Goal: Task Accomplishment & Management: Use online tool/utility

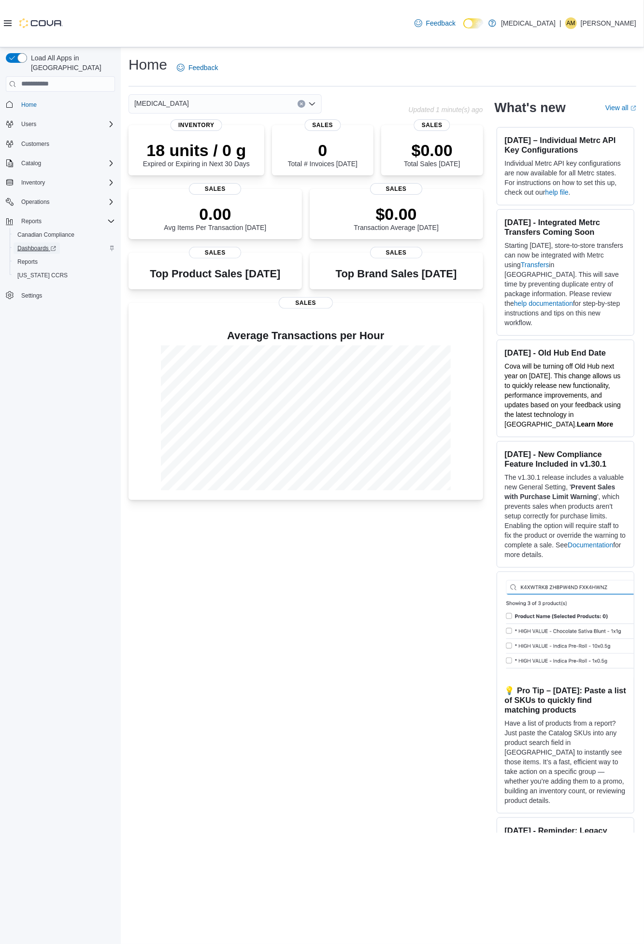
click at [29, 243] on span "Dashboards" at bounding box center [36, 249] width 39 height 12
click at [32, 258] on span "Reports" at bounding box center [27, 262] width 20 height 8
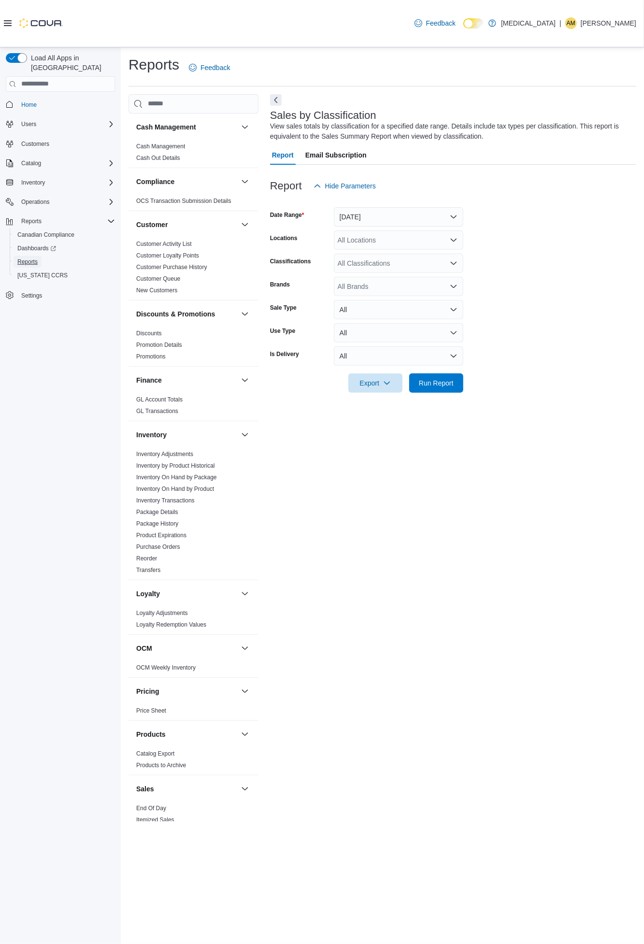
scroll to position [212, 0]
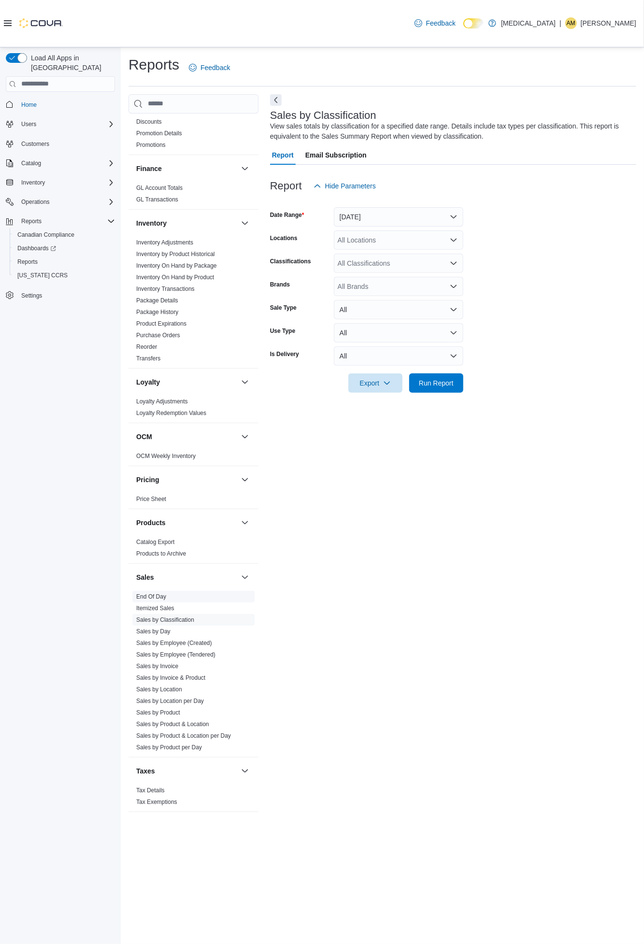
click at [143, 595] on link "End Of Day" at bounding box center [151, 596] width 30 height 7
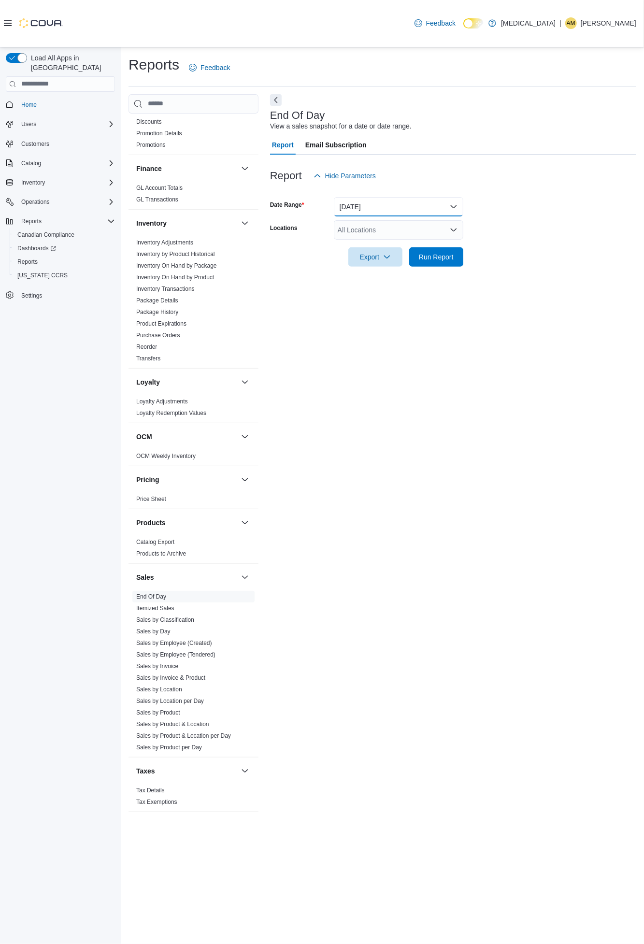
click at [452, 205] on button "Today" at bounding box center [399, 206] width 130 height 19
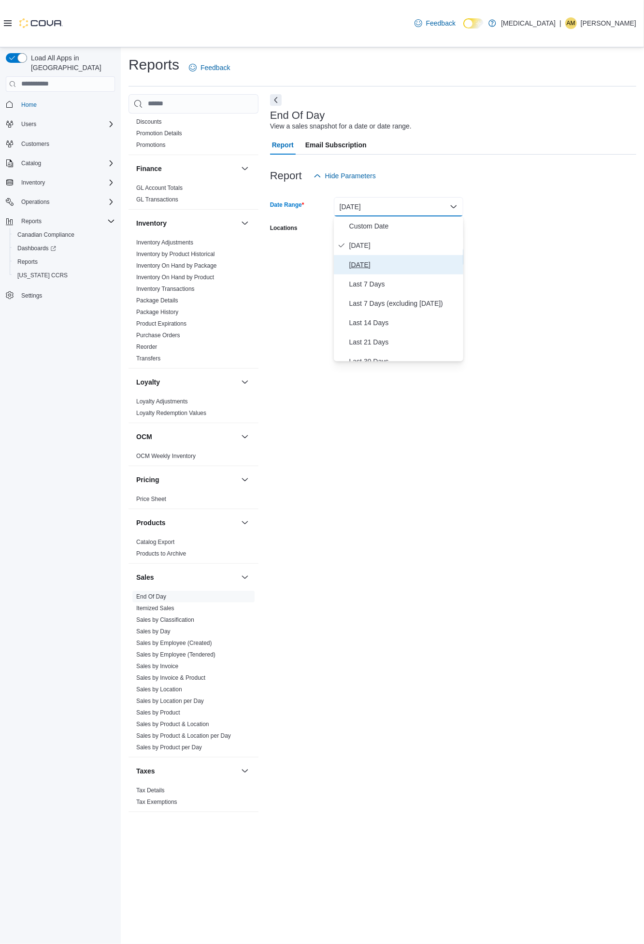
click at [375, 260] on span "[DATE]" at bounding box center [404, 265] width 110 height 12
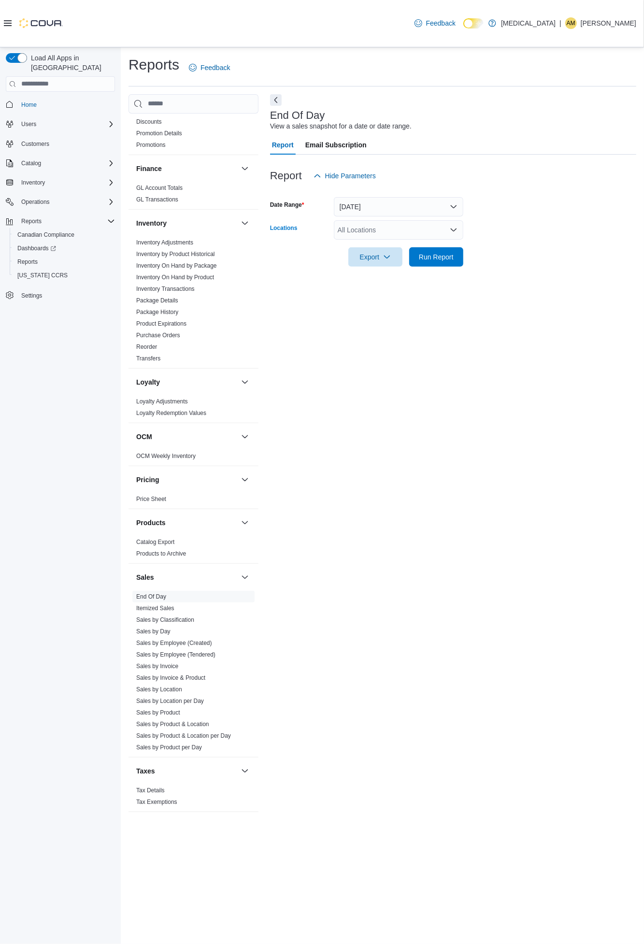
click at [454, 228] on icon "Open list of options" at bounding box center [454, 230] width 8 height 8
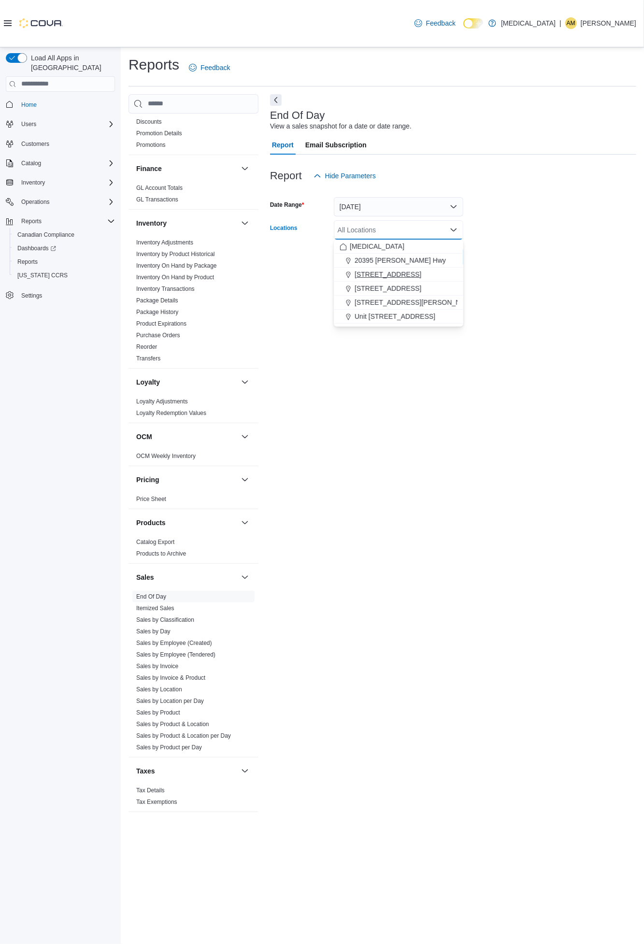
click at [399, 271] on span "[STREET_ADDRESS]" at bounding box center [388, 275] width 67 height 10
click at [501, 259] on form "Date Range Yesterday Locations 3039 Granville Street Combo box. Selected. 3039 …" at bounding box center [453, 226] width 366 height 81
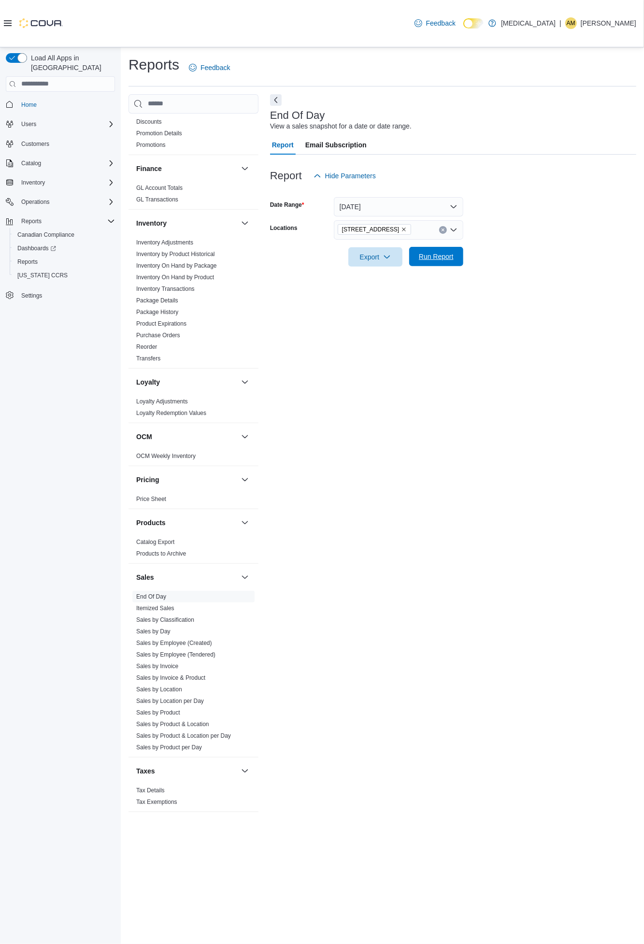
click at [448, 261] on span "Run Report" at bounding box center [436, 257] width 35 height 10
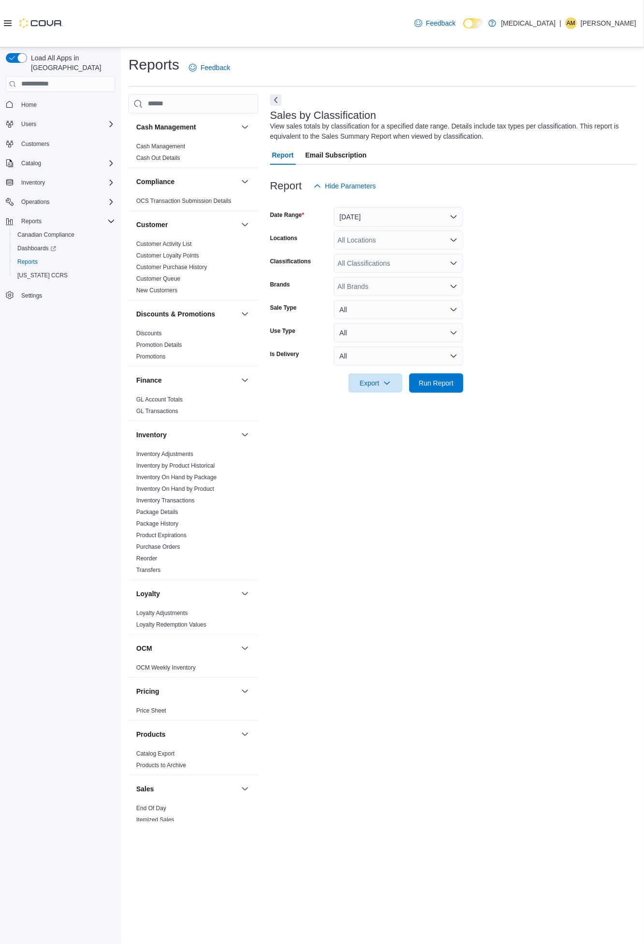
click at [451, 239] on icon "Open list of options" at bounding box center [454, 239] width 6 height 3
click at [402, 281] on span "[STREET_ADDRESS]" at bounding box center [388, 285] width 67 height 10
click at [431, 385] on span "Run Report" at bounding box center [436, 383] width 35 height 10
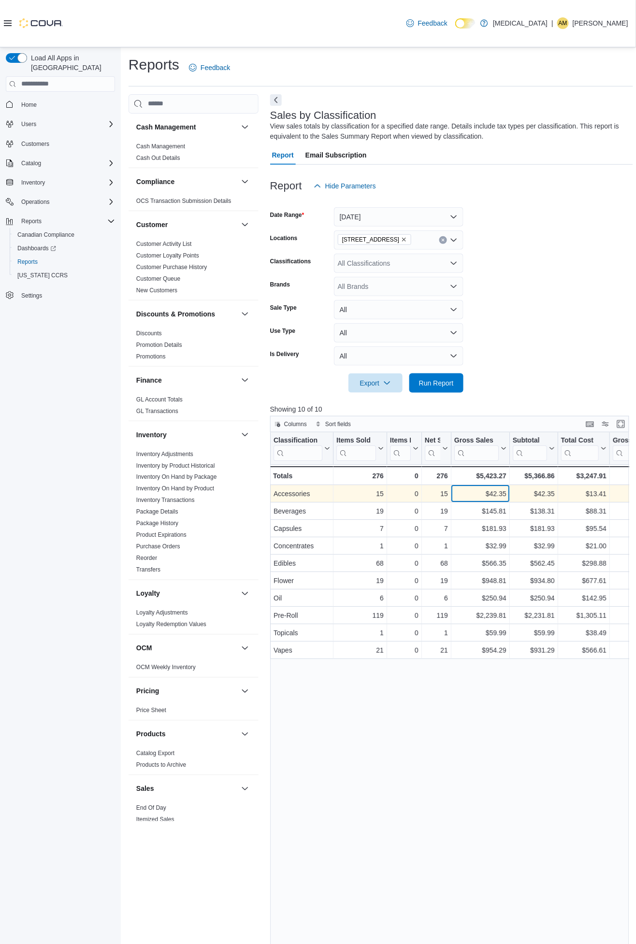
click at [493, 492] on div "$42.35" at bounding box center [480, 494] width 52 height 12
copy div "42.35"
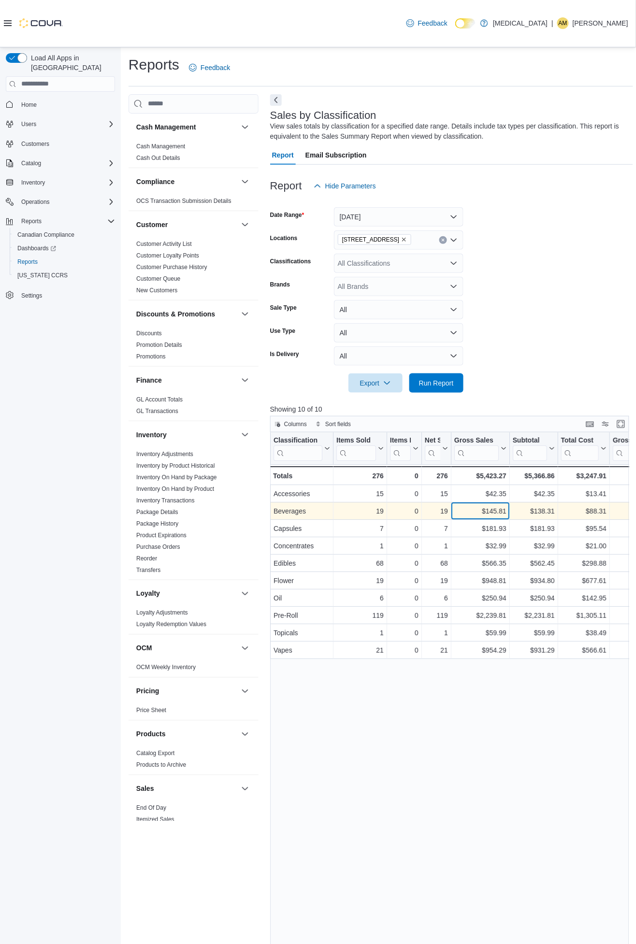
click at [497, 508] on div "$145.81" at bounding box center [480, 512] width 52 height 12
copy div "145.81"
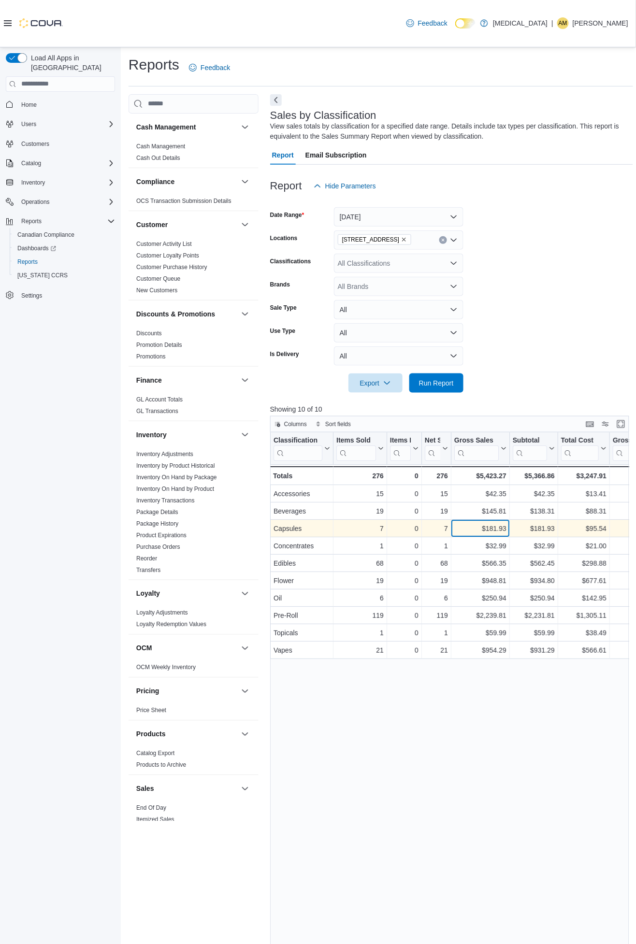
click at [496, 527] on div "$181.93" at bounding box center [480, 529] width 52 height 12
copy div "181.93"
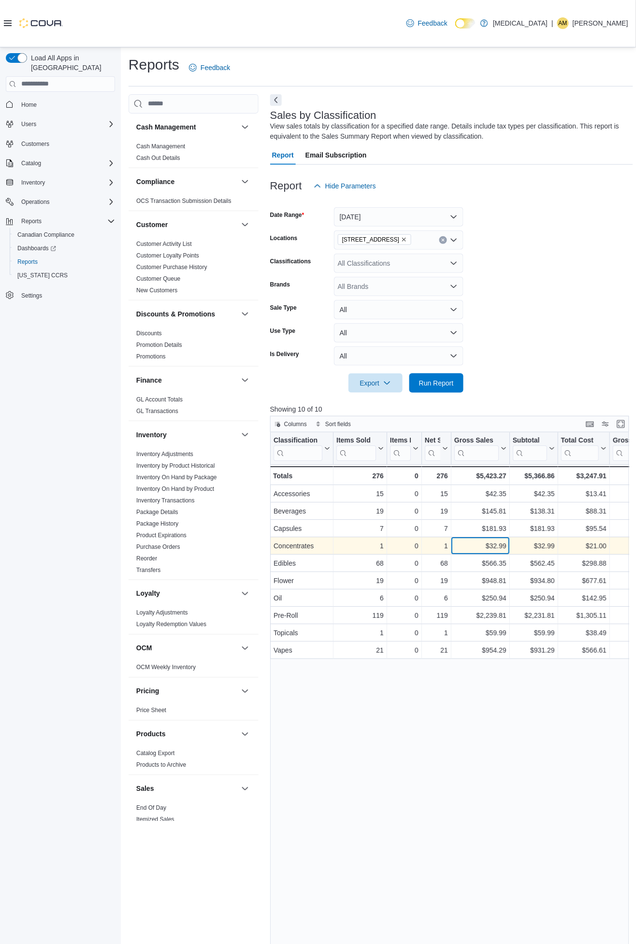
click at [497, 544] on div "$32.99" at bounding box center [480, 546] width 52 height 12
copy div "32.99"
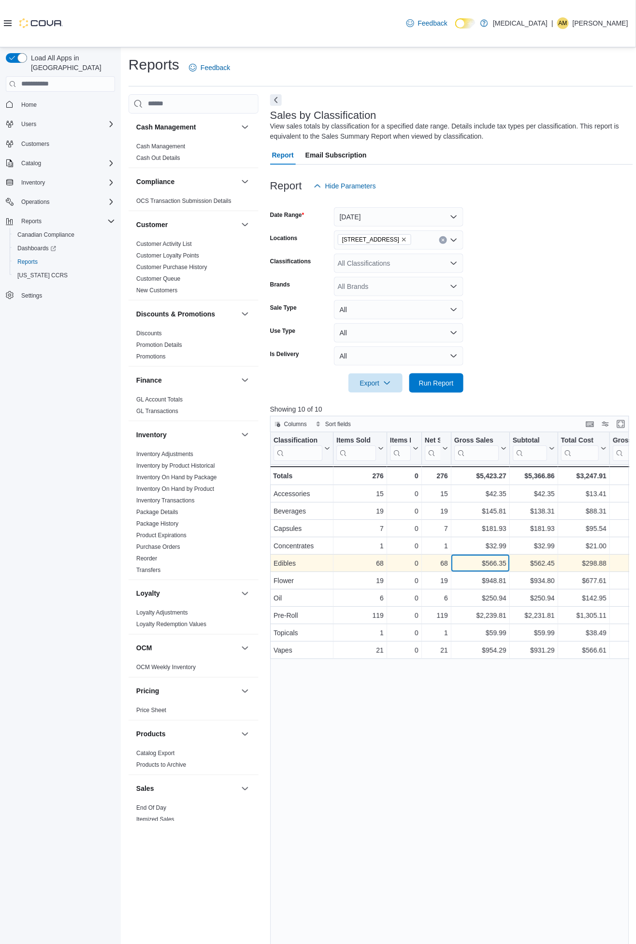
click at [495, 562] on div "$566.35" at bounding box center [480, 564] width 52 height 12
click at [494, 562] on div "$566.35" at bounding box center [480, 564] width 52 height 12
copy div "566.35"
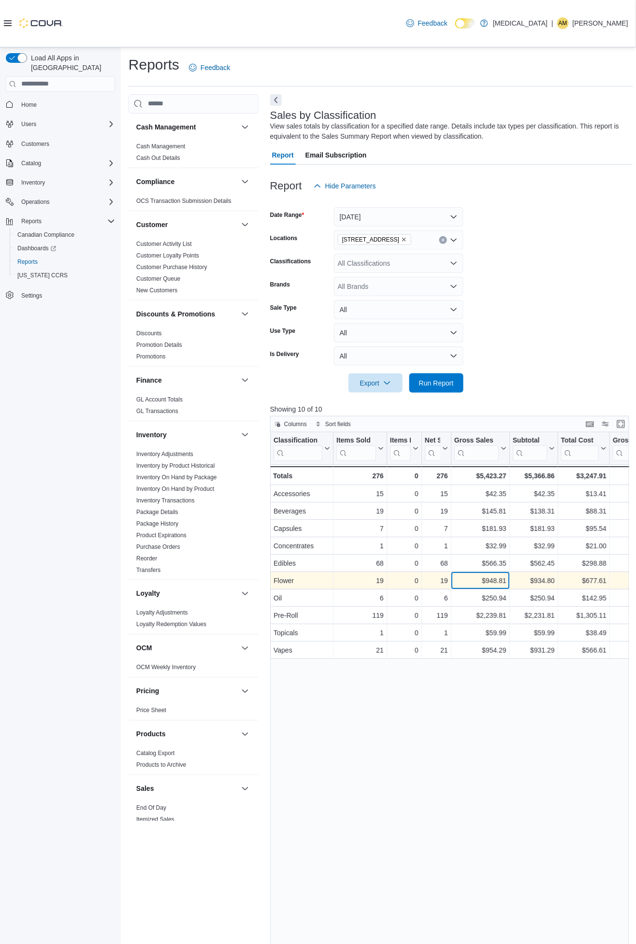
click at [492, 578] on div "$948.81" at bounding box center [480, 581] width 52 height 12
copy div "948.81"
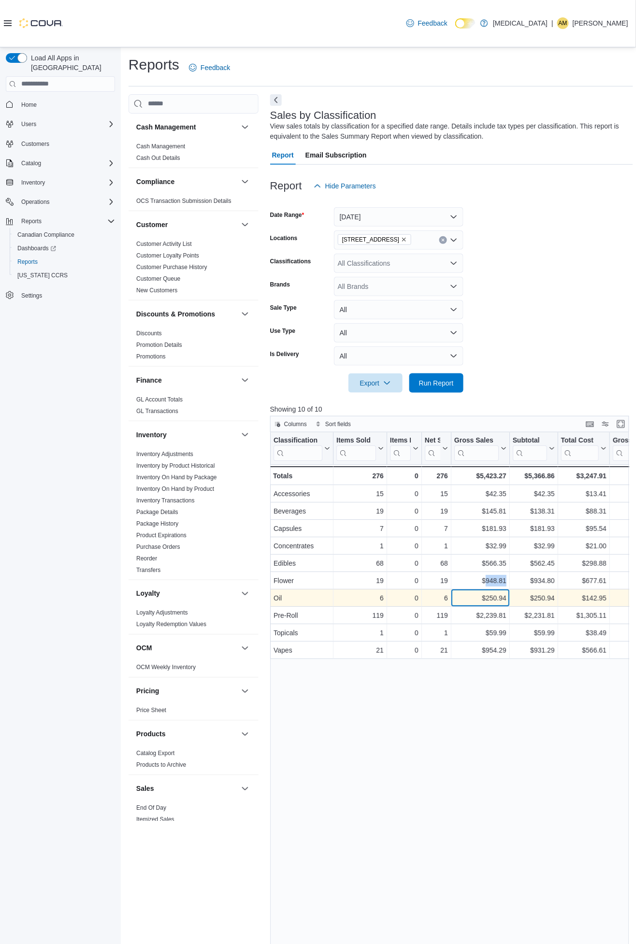
click at [494, 595] on div "$250.94" at bounding box center [480, 599] width 52 height 12
copy div "250.94"
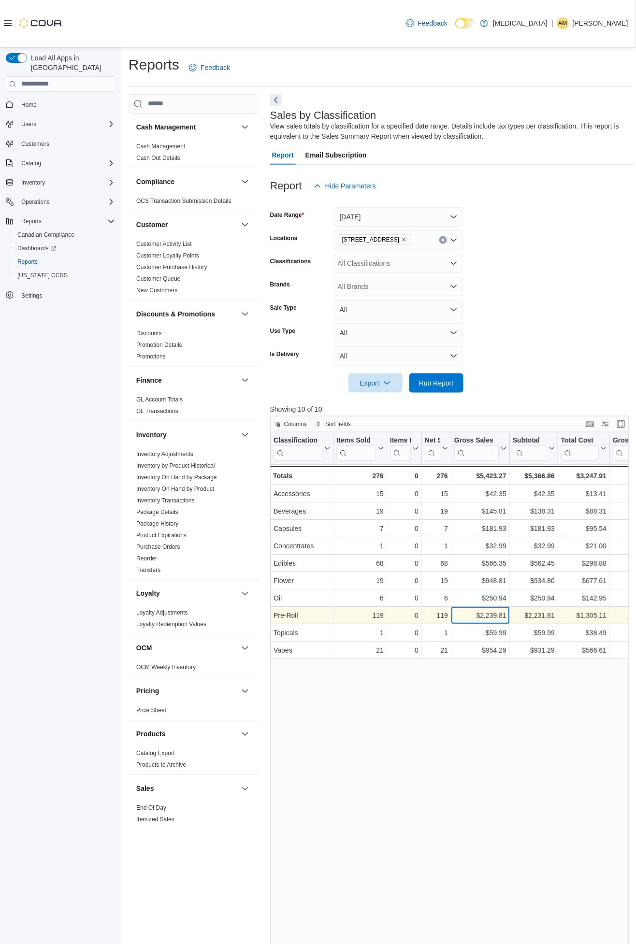
click at [492, 614] on div "$2,239.81" at bounding box center [480, 616] width 52 height 12
copy div "2,239.81"
click at [496, 631] on div "$59.99" at bounding box center [480, 633] width 52 height 12
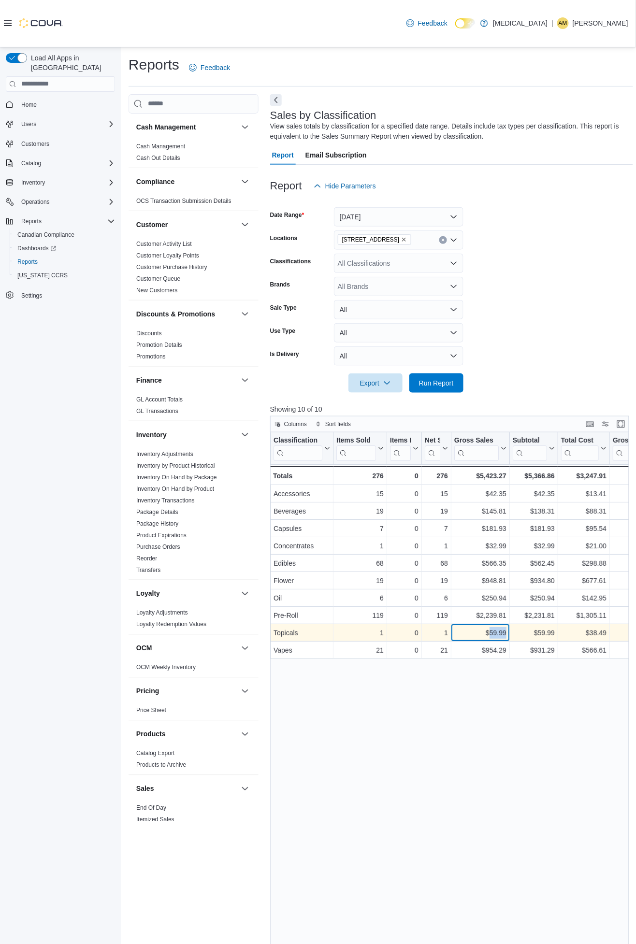
copy div "59.99"
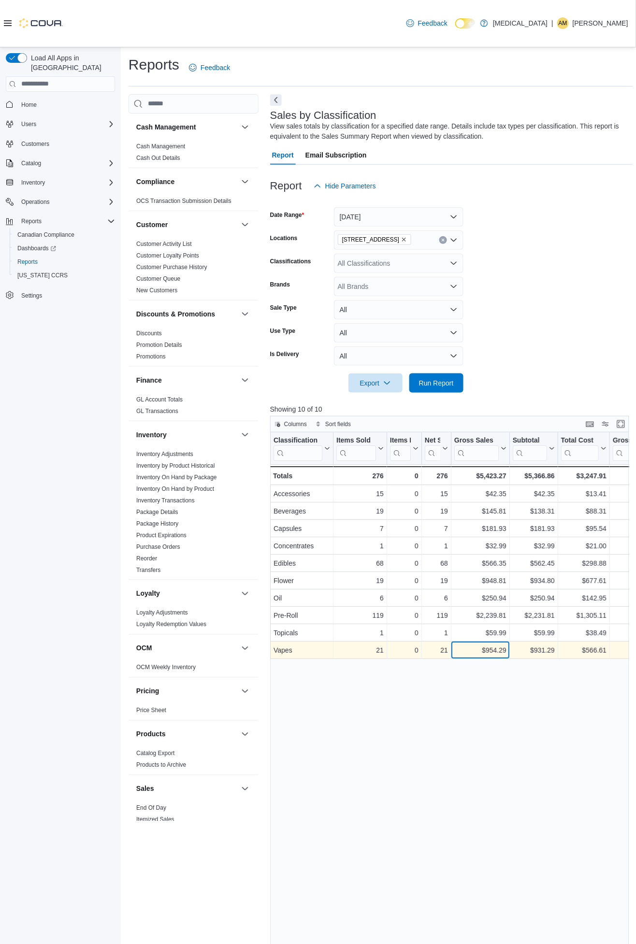
click at [494, 648] on div "$954.29" at bounding box center [480, 651] width 52 height 12
copy div "954.29"
